Goal: Task Accomplishment & Management: Manage account settings

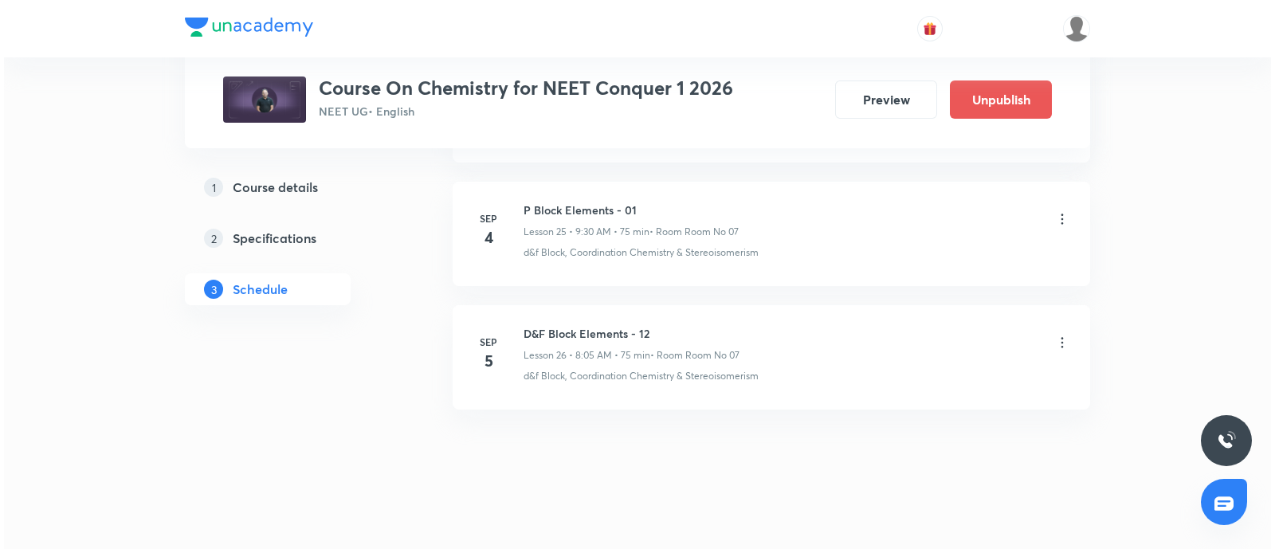
scroll to position [3931, 0]
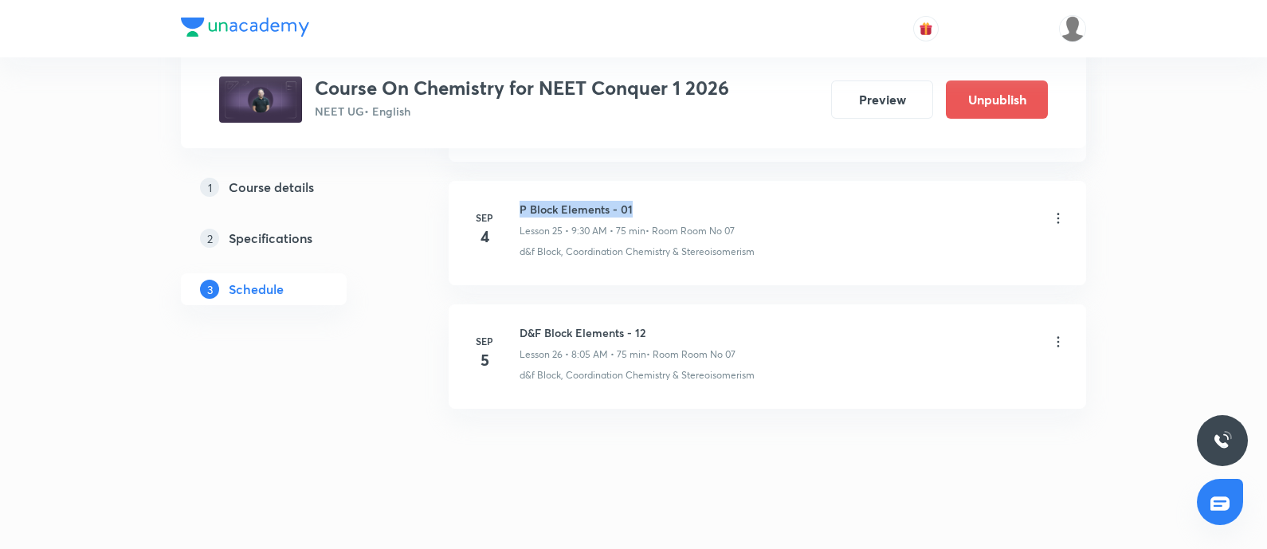
drag, startPoint x: 519, startPoint y: 201, endPoint x: 634, endPoint y: 202, distance: 114.8
click at [634, 202] on h6 "P Block Elements - 01" at bounding box center [627, 209] width 215 height 17
copy h6 "P Block Elements - 01"
click at [1059, 334] on icon at bounding box center [1058, 342] width 16 height 16
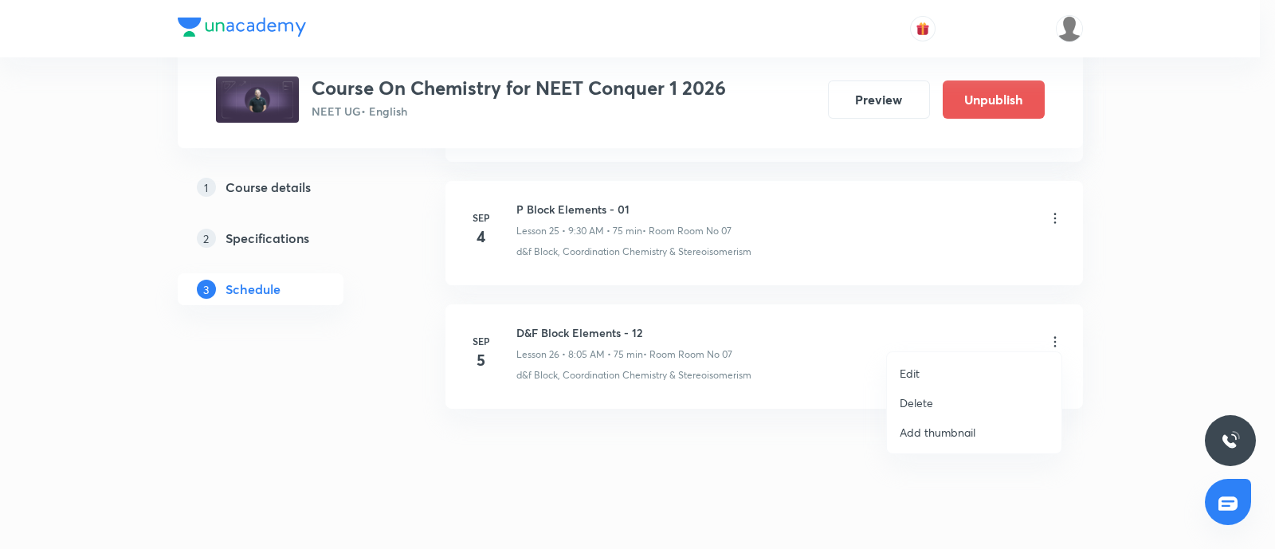
click at [921, 371] on li "Edit" at bounding box center [974, 373] width 175 height 29
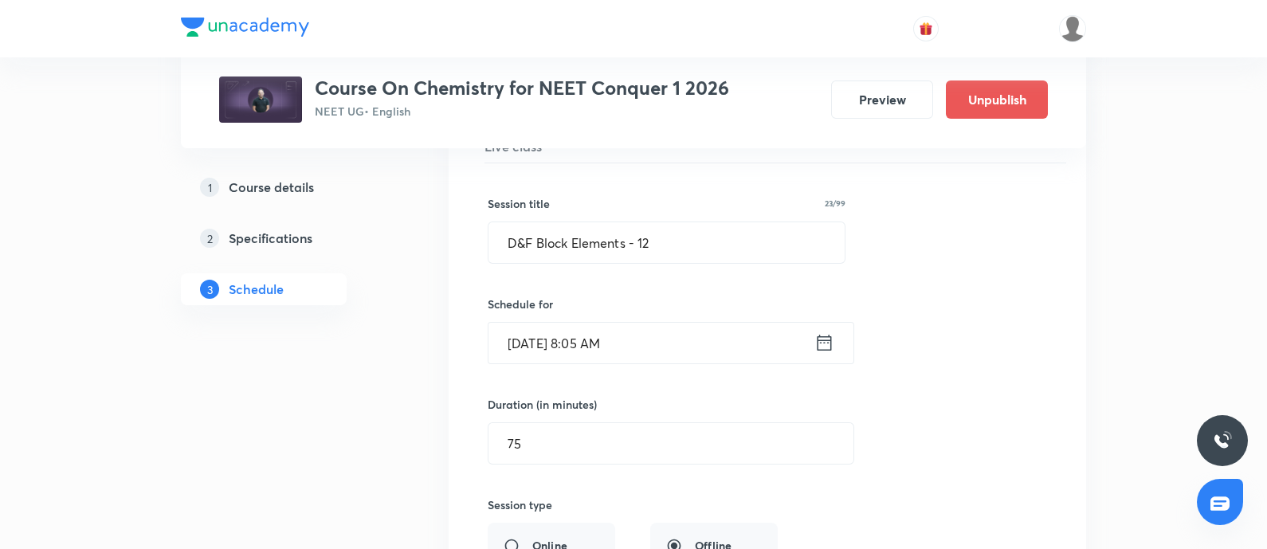
scroll to position [3334, 0]
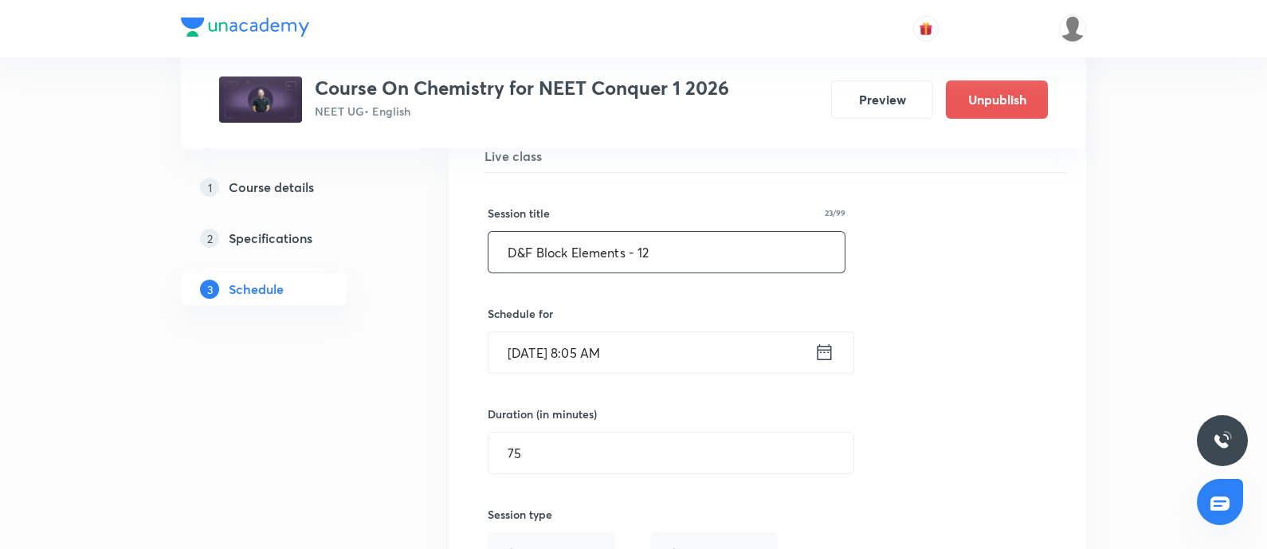
click at [674, 249] on input "D&F Block Elements - 12" at bounding box center [667, 252] width 356 height 41
paste input "P Block Elements - 01"
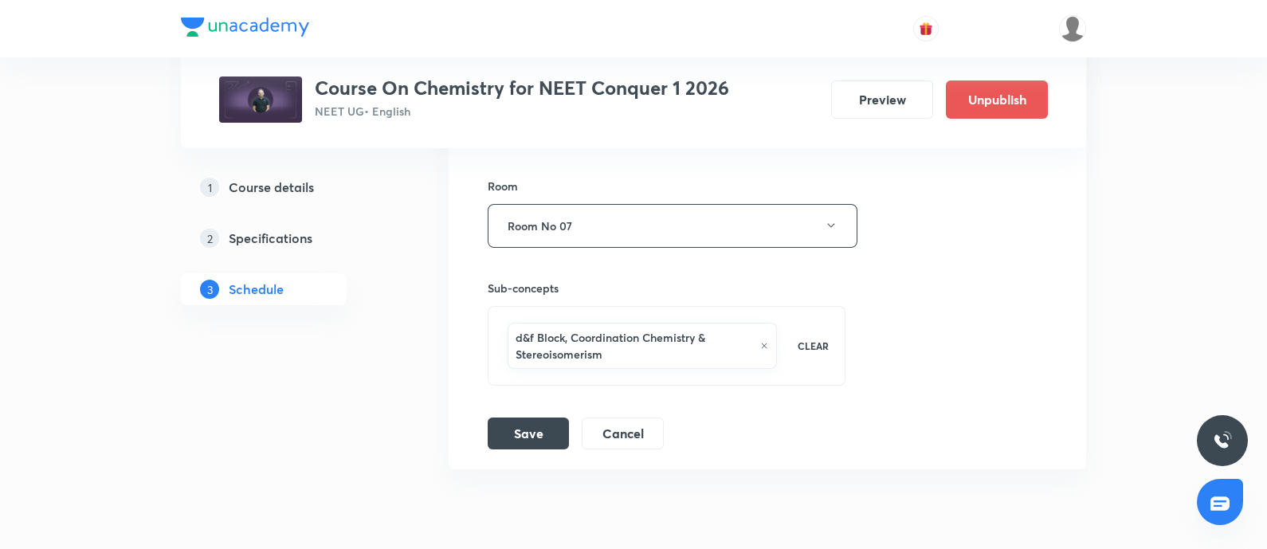
scroll to position [3772, 0]
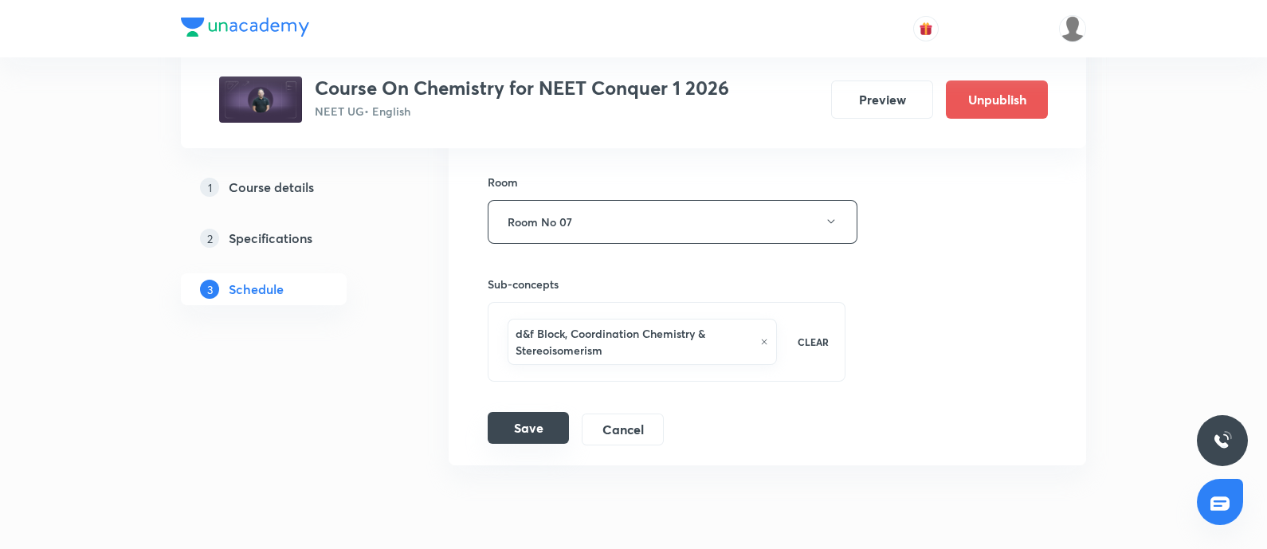
type input "P Block Elements - 02"
click at [518, 418] on button "Save" at bounding box center [528, 428] width 81 height 32
